Goal: Information Seeking & Learning: Learn about a topic

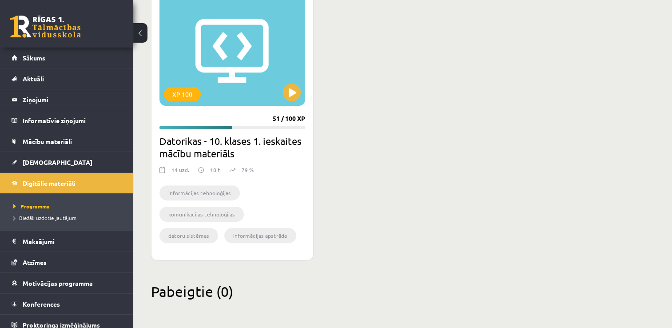
scroll to position [6, 0]
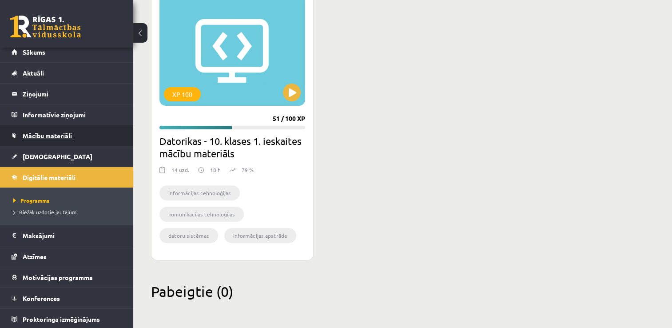
click at [59, 137] on span "Mācību materiāli" at bounding box center [47, 135] width 49 height 8
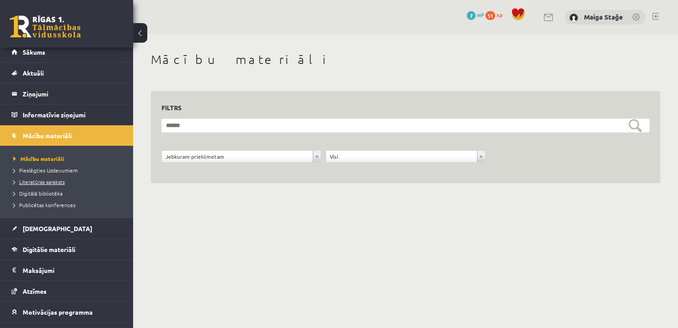
click at [51, 184] on link "Literatūras saraksts" at bounding box center [68, 182] width 111 height 8
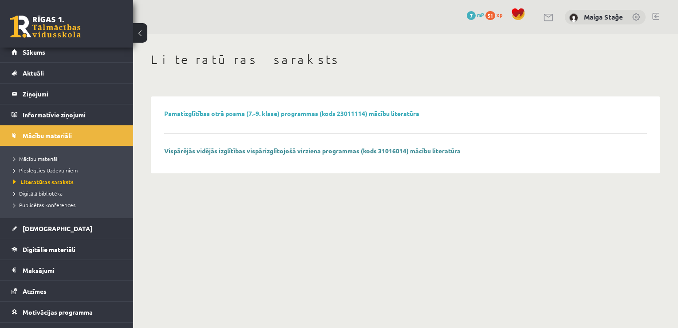
click at [193, 152] on link "Vispārējās vidējās izglītības vispārizglītojošā virziena programmas (kods 31016…" at bounding box center [312, 150] width 296 height 8
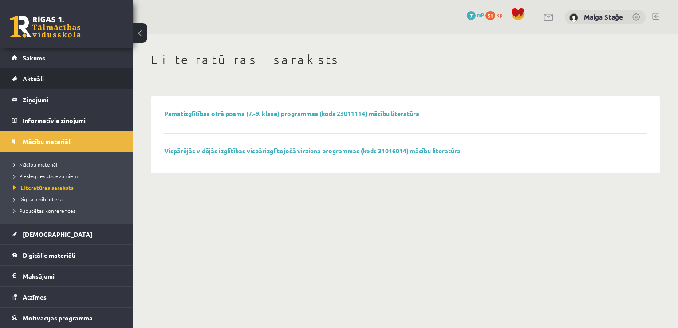
click at [43, 72] on link "Aktuāli" at bounding box center [67, 78] width 111 height 20
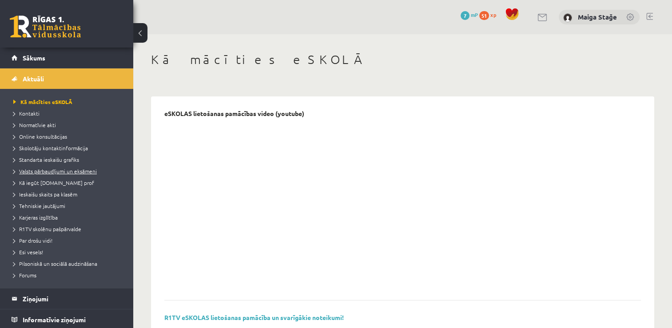
click at [36, 172] on span "Valsts pārbaudījumi un eksāmeni" at bounding box center [54, 170] width 83 height 7
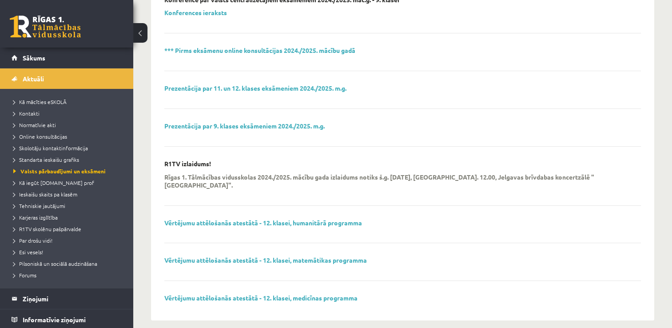
scroll to position [343, 0]
click at [29, 217] on span "Karjeras izglītība" at bounding box center [35, 216] width 44 height 7
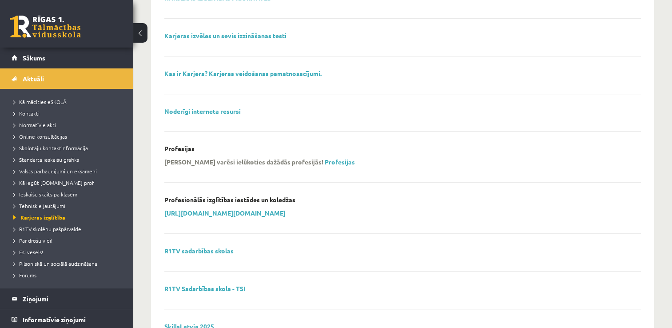
scroll to position [609, 0]
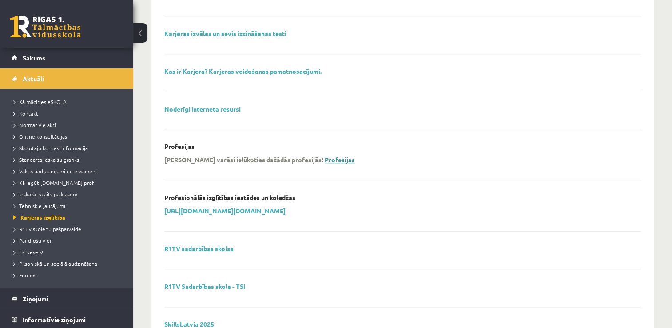
click at [324, 158] on link "Profesijas" at bounding box center [339, 159] width 30 height 8
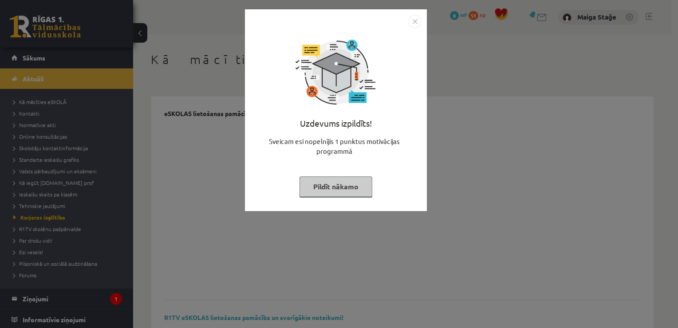
click at [330, 178] on button "Pildīt nākamo" at bounding box center [336, 186] width 73 height 20
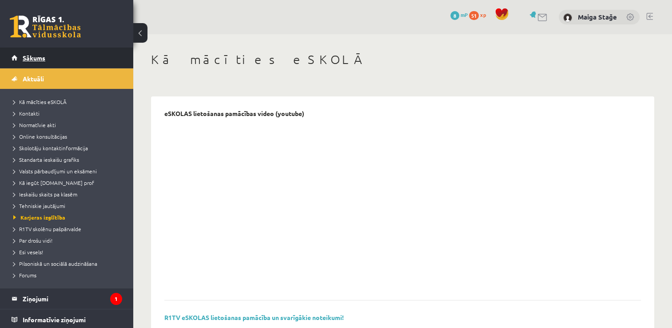
click at [40, 66] on link "Sākums" at bounding box center [67, 57] width 111 height 20
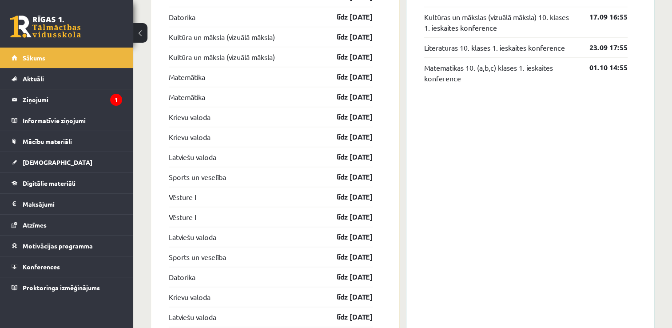
scroll to position [708, 0]
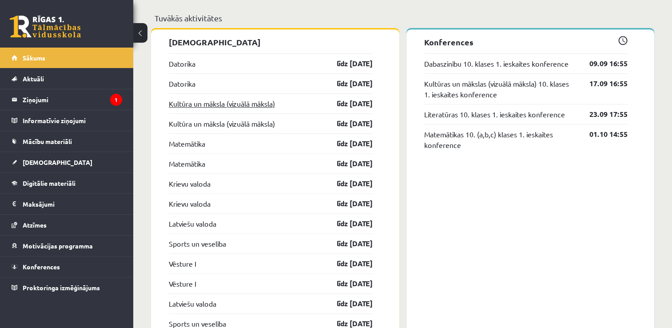
click at [185, 108] on link "Kultūra un māksla (vizuālā māksla)" at bounding box center [222, 103] width 106 height 11
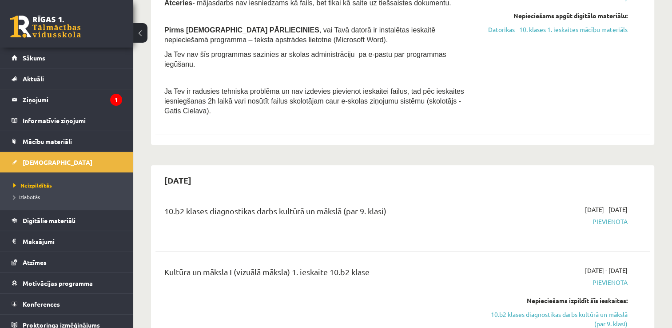
scroll to position [266, 0]
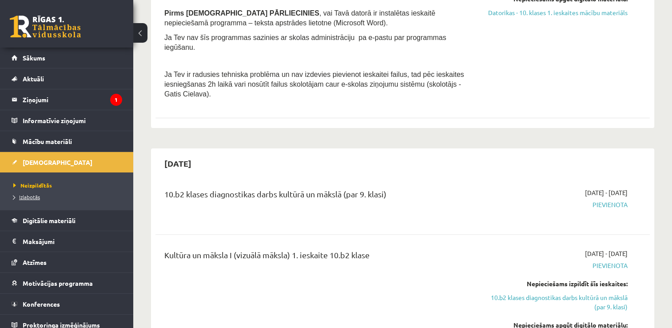
click at [33, 197] on span "Izlabotās" at bounding box center [26, 196] width 27 height 7
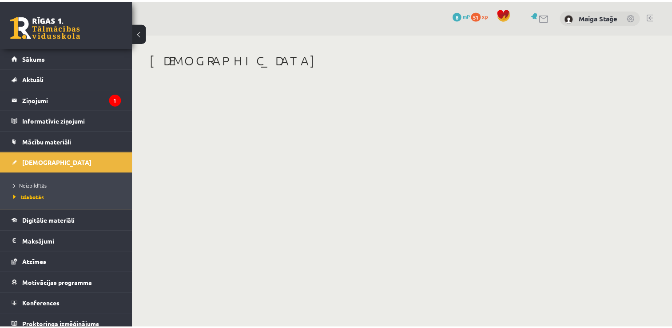
scroll to position [6, 0]
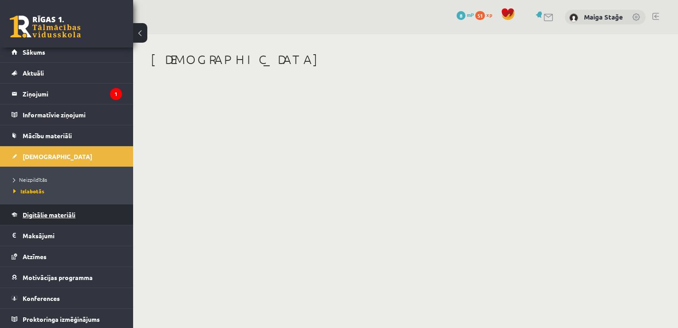
click at [67, 209] on link "Digitālie materiāli" at bounding box center [67, 214] width 111 height 20
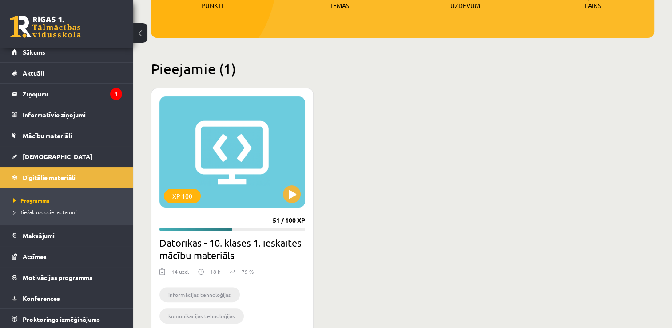
scroll to position [178, 0]
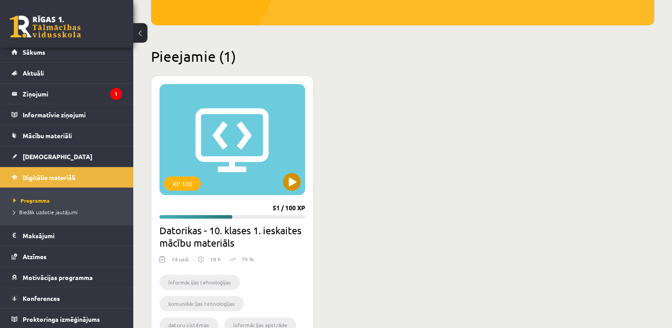
click at [207, 170] on div "XP 100" at bounding box center [232, 139] width 146 height 111
click at [241, 159] on div "XP 100" at bounding box center [232, 139] width 146 height 111
drag, startPoint x: 241, startPoint y: 159, endPoint x: 280, endPoint y: 180, distance: 43.7
click at [280, 180] on div "XP 100" at bounding box center [232, 139] width 146 height 111
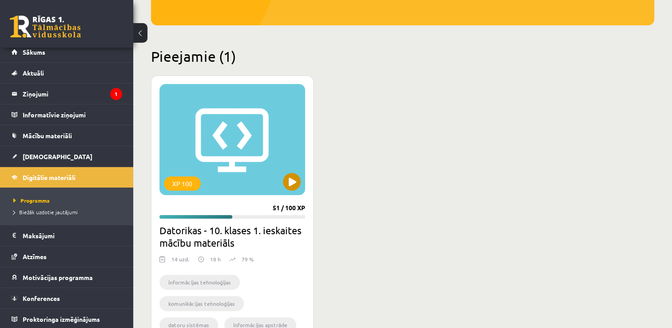
click at [263, 170] on div "XP 100" at bounding box center [232, 139] width 146 height 111
click at [189, 183] on div "XP 100" at bounding box center [182, 183] width 37 height 14
click at [238, 186] on div "XP 100" at bounding box center [232, 139] width 146 height 111
click at [221, 182] on div "XP 100" at bounding box center [232, 139] width 146 height 111
click at [281, 180] on div "XP 100" at bounding box center [232, 139] width 146 height 111
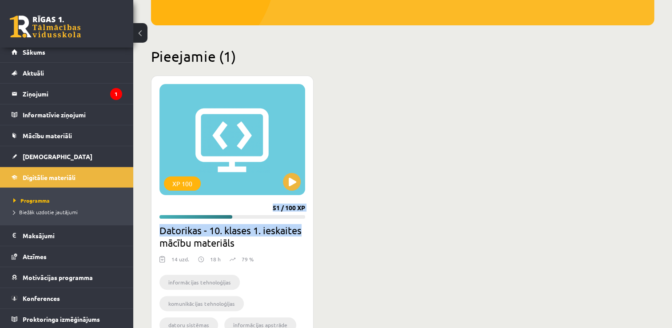
drag, startPoint x: 281, startPoint y: 180, endPoint x: 269, endPoint y: 229, distance: 50.3
click at [269, 229] on div "XP 100 51 / 100 XP Datorikas - 10. klases 1. ieskaites mācību materiāls 14 uzd.…" at bounding box center [232, 212] width 162 height 274
drag, startPoint x: 269, startPoint y: 229, endPoint x: 234, endPoint y: 150, distance: 86.0
click at [235, 151] on div "XP 100" at bounding box center [232, 139] width 146 height 111
click at [232, 150] on div "XP 100" at bounding box center [232, 139] width 146 height 111
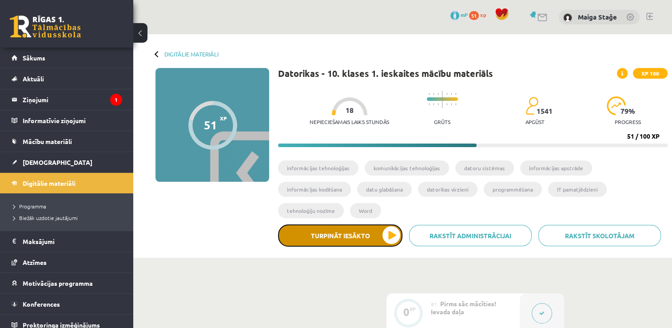
click at [366, 224] on button "Turpināt iesākto" at bounding box center [340, 235] width 124 height 22
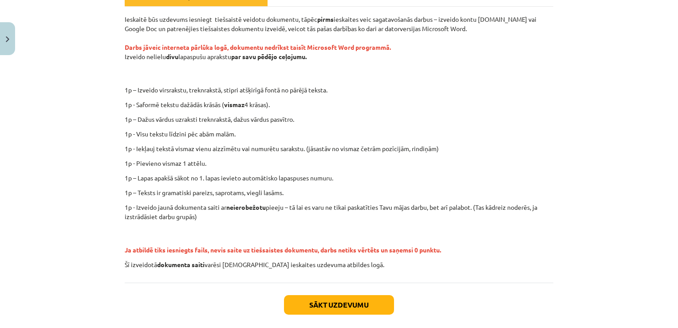
scroll to position [144, 0]
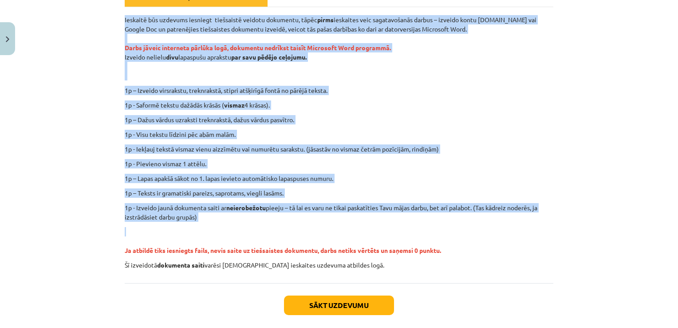
drag, startPoint x: 122, startPoint y: 17, endPoint x: 221, endPoint y: 225, distance: 230.5
click at [221, 225] on div "Ieskaitē būs uzdevums iesniegt tiešsaistē veidotu dokumentu, tāpēc pirms ieskai…" at bounding box center [339, 142] width 429 height 254
copy div "Ieskaitē būs uzdevums iesniegt tiešsaistē veidotu dokumentu, tāpēc pirms ieskai…"
click at [44, 221] on div "Mācību tēma: Datorikas - 10. klases 1. ieskaites mācību materiāls #12 Mājas dar…" at bounding box center [339, 164] width 678 height 328
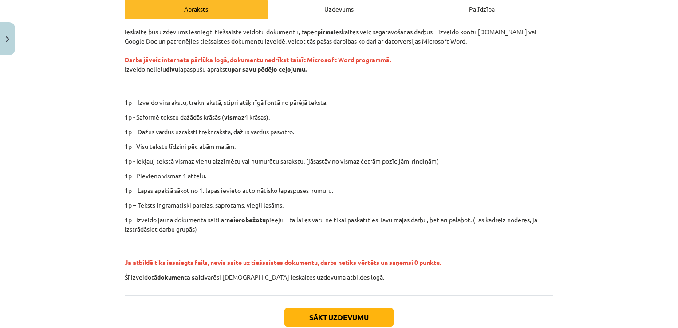
scroll to position [55, 0]
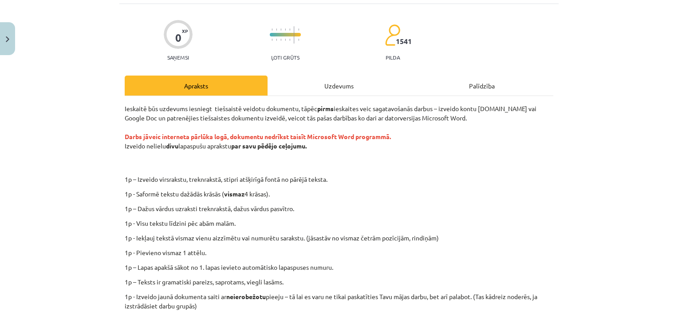
drag, startPoint x: 122, startPoint y: 146, endPoint x: 310, endPoint y: 145, distance: 188.2
click at [310, 145] on p "Ieskaitē būs uzdevums iesniegt tiešsaistē veidotu dokumentu, tāpēc pirms ieskai…" at bounding box center [339, 136] width 429 height 65
copy p "Izveido nelielu divu lapaspušu aprakstu par savu pēdējo ceļojumu."
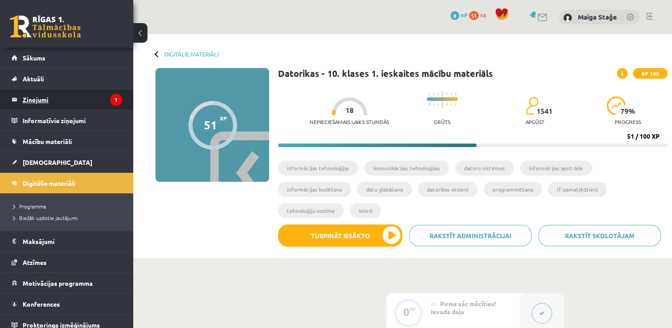
click at [83, 102] on legend "Ziņojumi 1" at bounding box center [72, 99] width 99 height 20
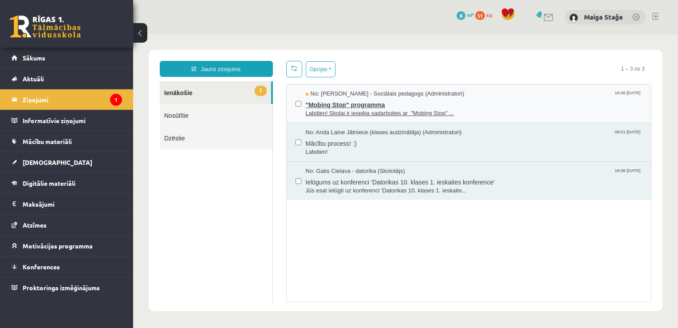
click at [341, 111] on span "Labdien! Skolai ir iespēja sadarboties ar "Mobing Stop" ..." at bounding box center [474, 113] width 337 height 8
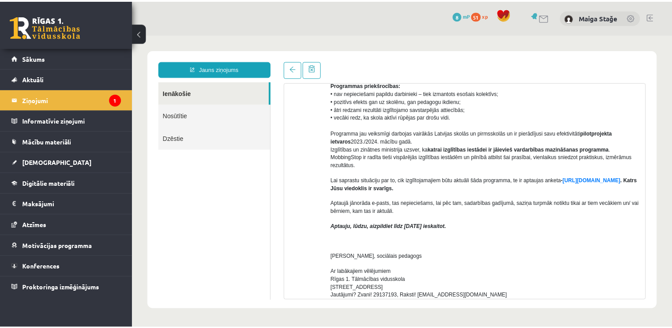
scroll to position [178, 0]
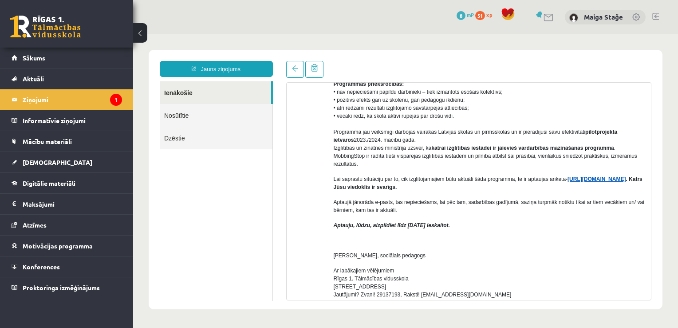
click at [568, 182] on link "[URL][DOMAIN_NAME]" at bounding box center [597, 179] width 58 height 6
click at [34, 78] on span "Aktuāli" at bounding box center [33, 79] width 21 height 8
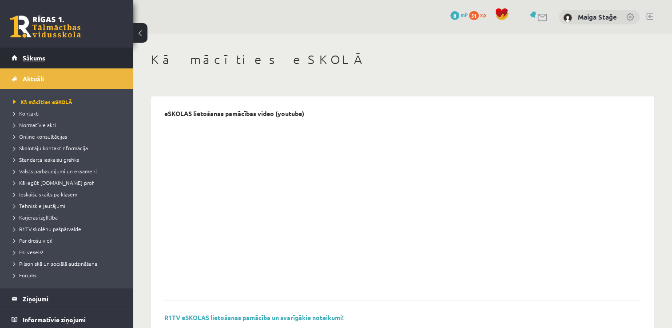
click at [43, 55] on span "Sākums" at bounding box center [34, 58] width 23 height 8
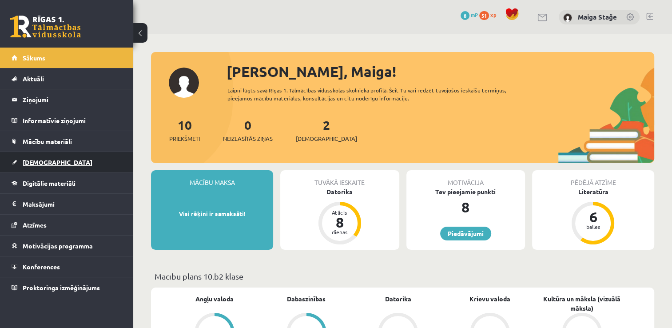
click at [62, 162] on link "[DEMOGRAPHIC_DATA]" at bounding box center [67, 162] width 111 height 20
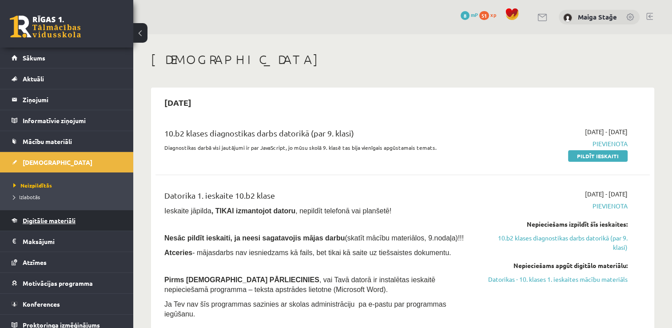
click at [71, 221] on span "Digitālie materiāli" at bounding box center [49, 220] width 53 height 8
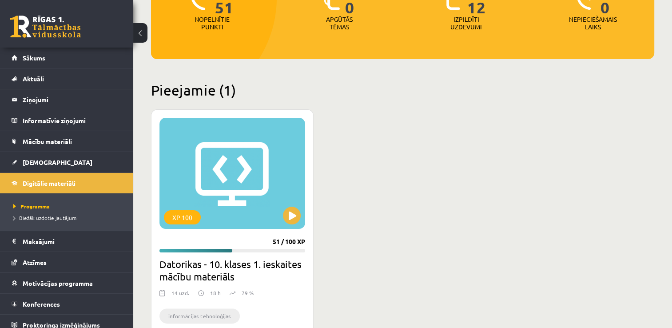
scroll to position [222, 0]
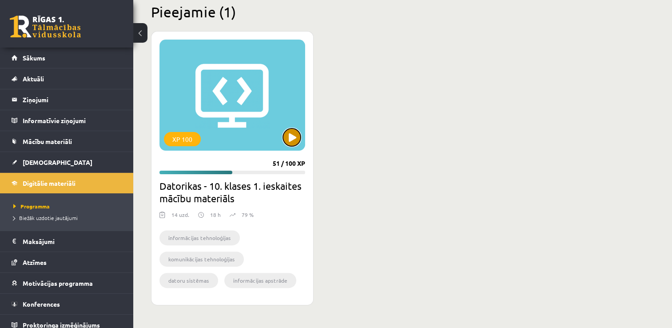
click at [291, 143] on button at bounding box center [292, 137] width 18 height 18
